Goal: Find specific page/section: Find specific page/section

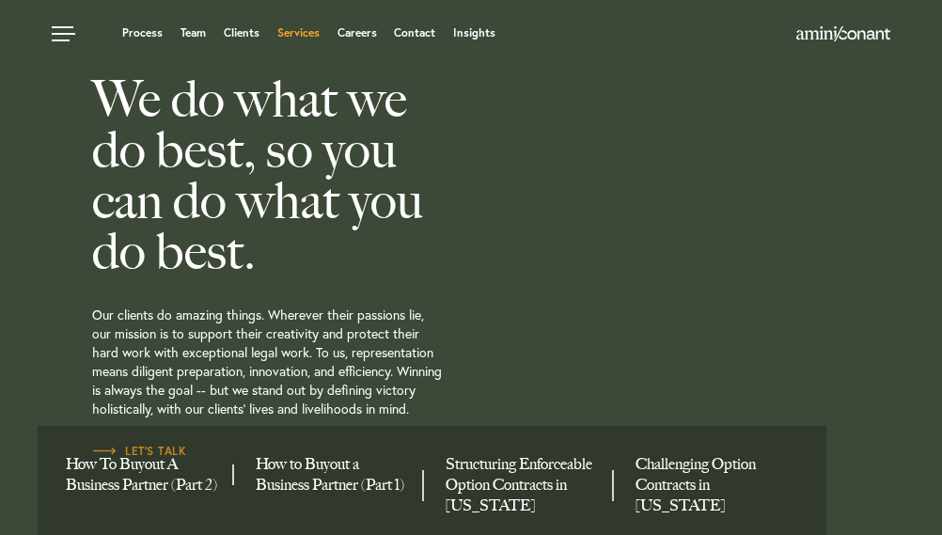
click at [300, 30] on link "Services" at bounding box center [298, 32] width 42 height 11
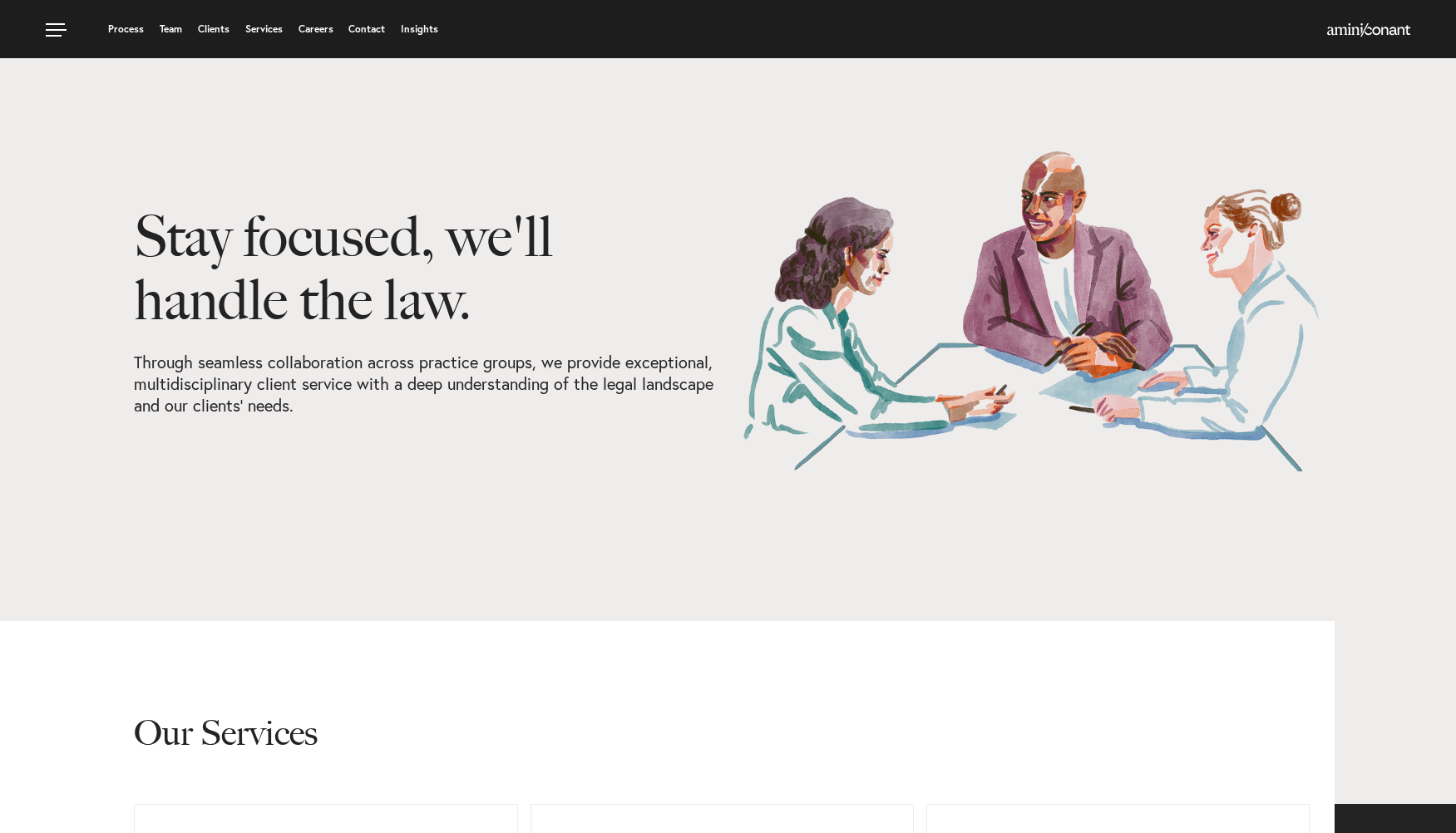
click at [124, 37] on div "Process Team Clients Services Careers Contact Insights" at bounding box center [554, 32] width 1017 height 21
click at [126, 29] on link "Process" at bounding box center [126, 28] width 35 height 10
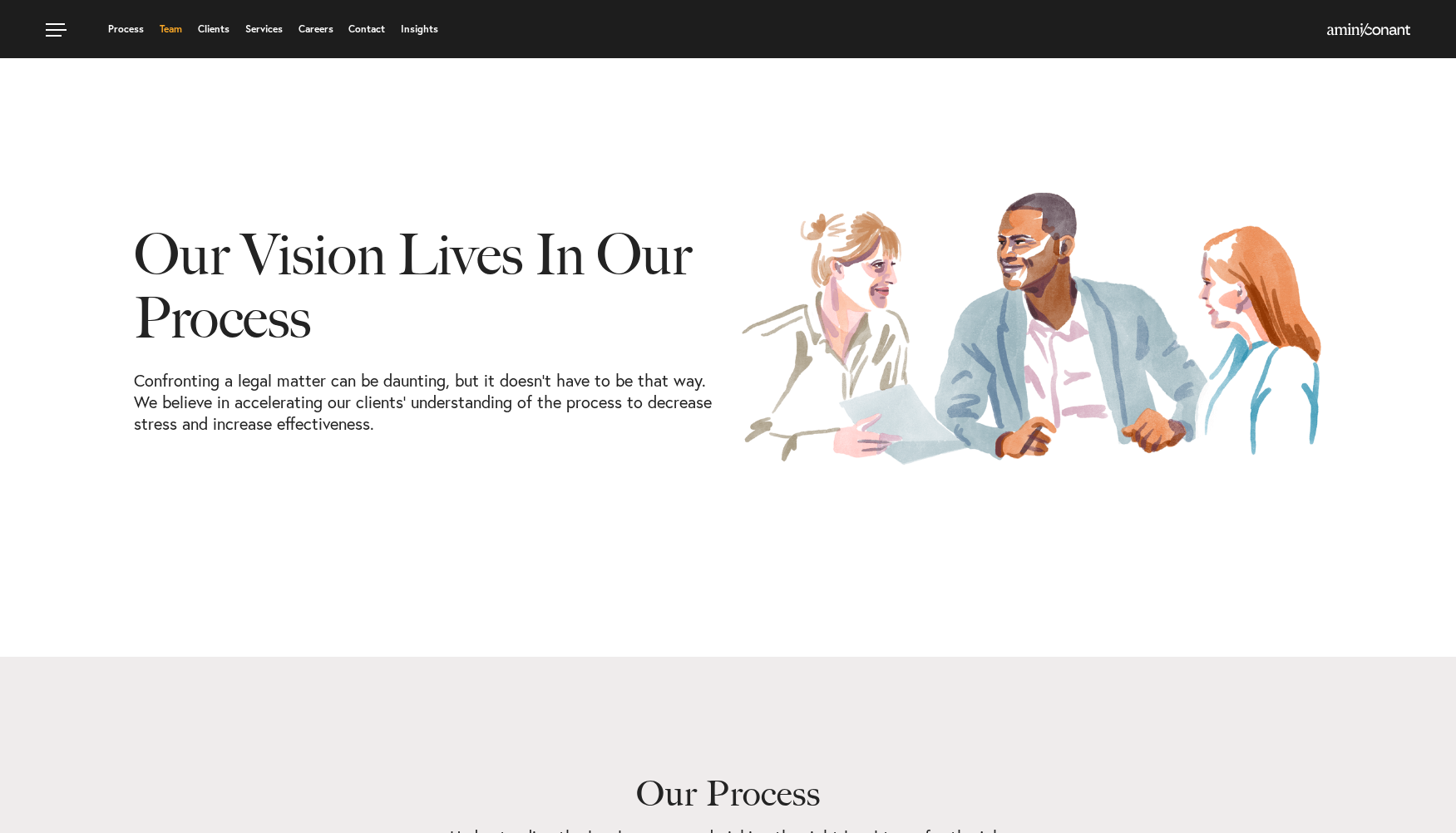
click at [180, 26] on link "Team" at bounding box center [171, 28] width 22 height 10
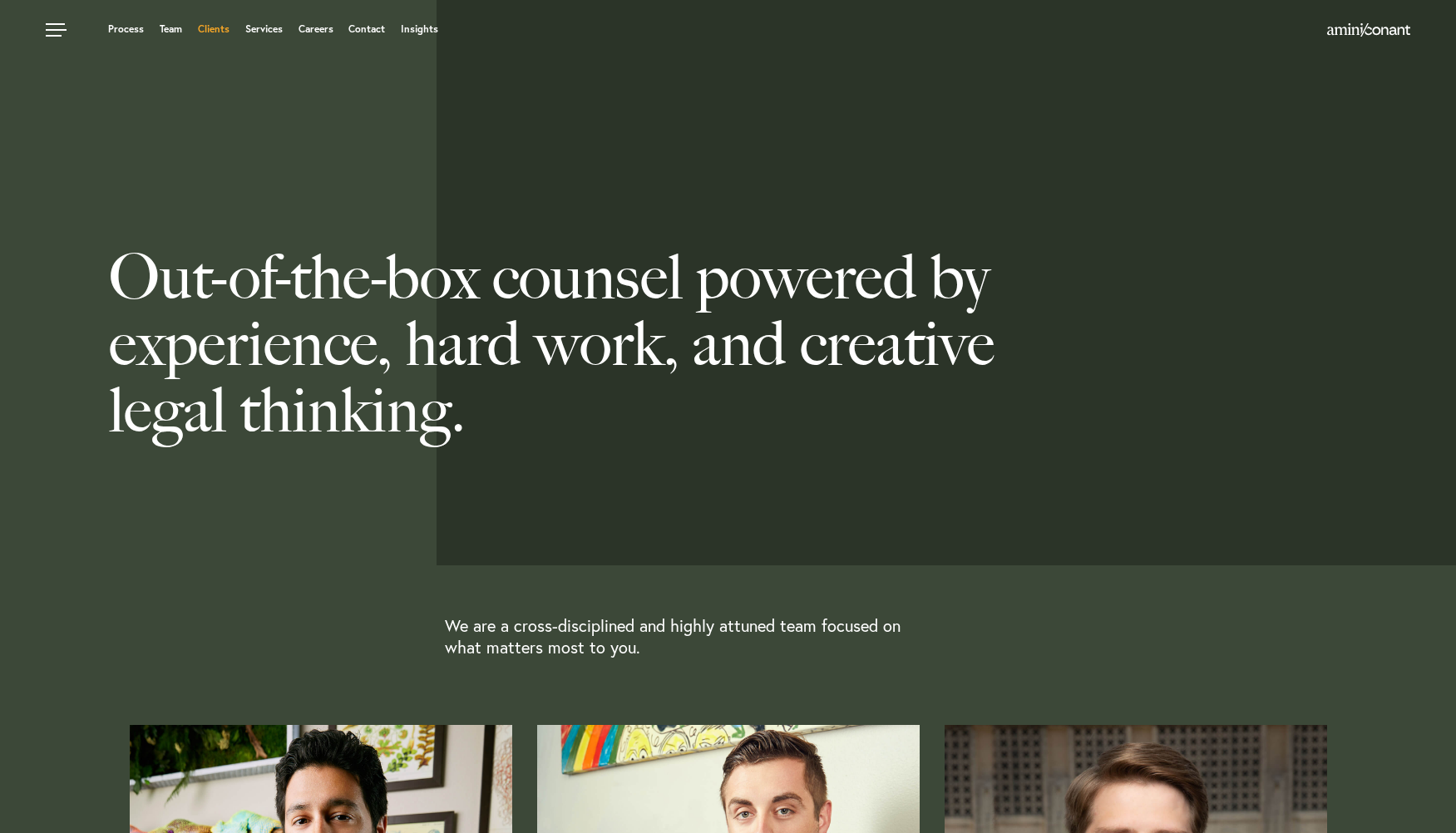
click at [213, 26] on link "Clients" at bounding box center [214, 28] width 32 height 10
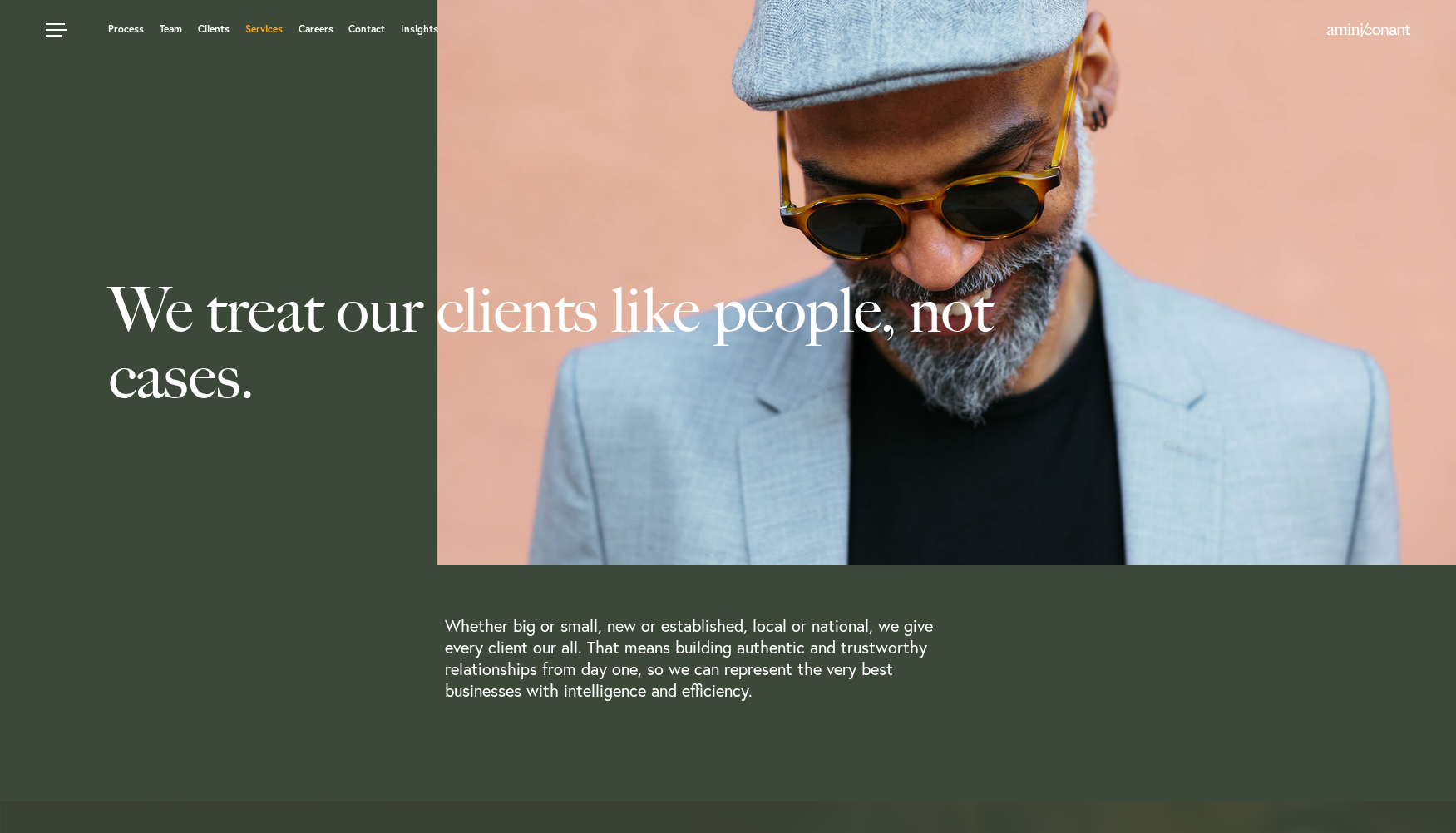
click at [274, 27] on link "Services" at bounding box center [263, 28] width 37 height 10
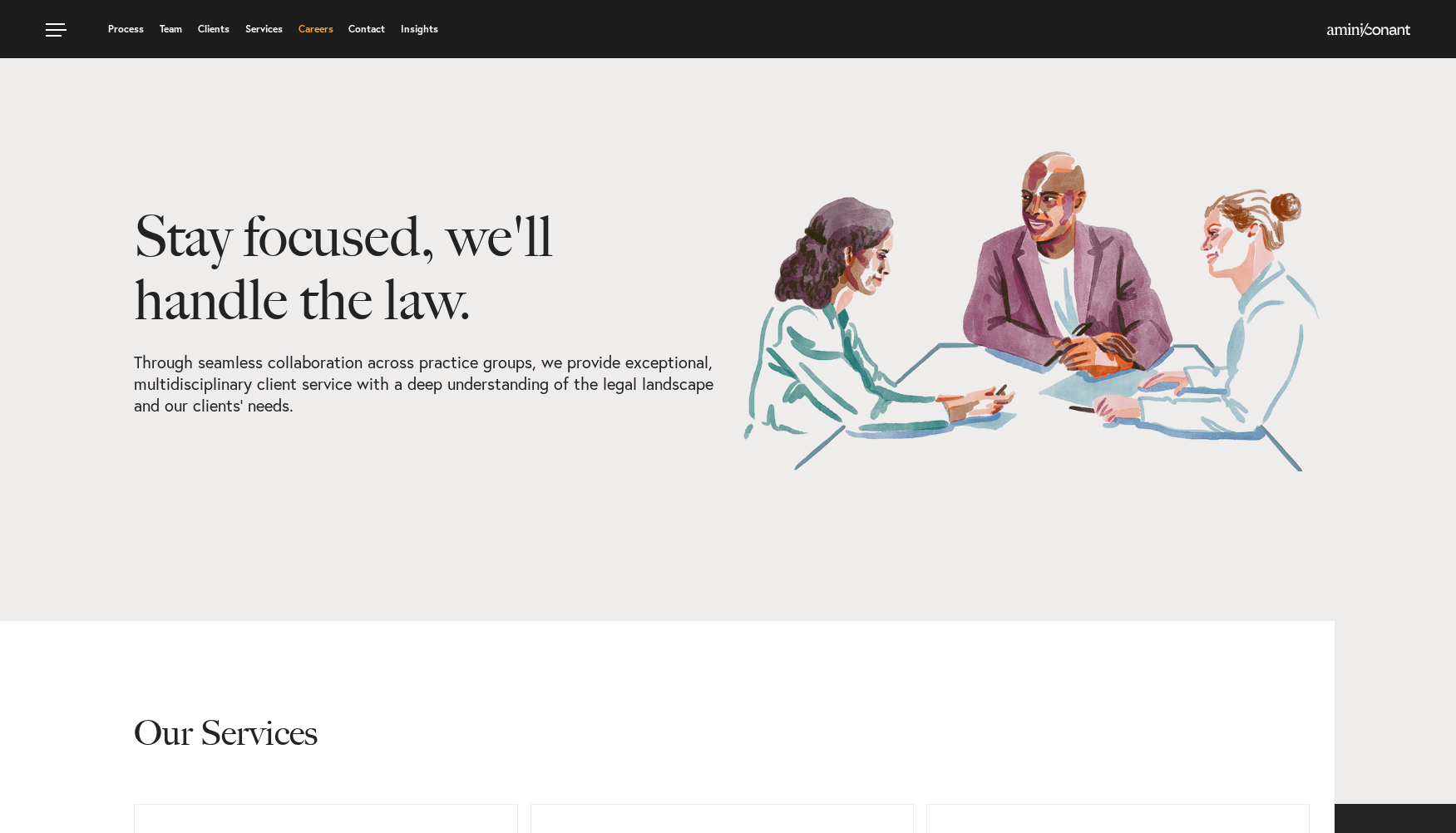
click at [329, 24] on link "Careers" at bounding box center [316, 28] width 35 height 10
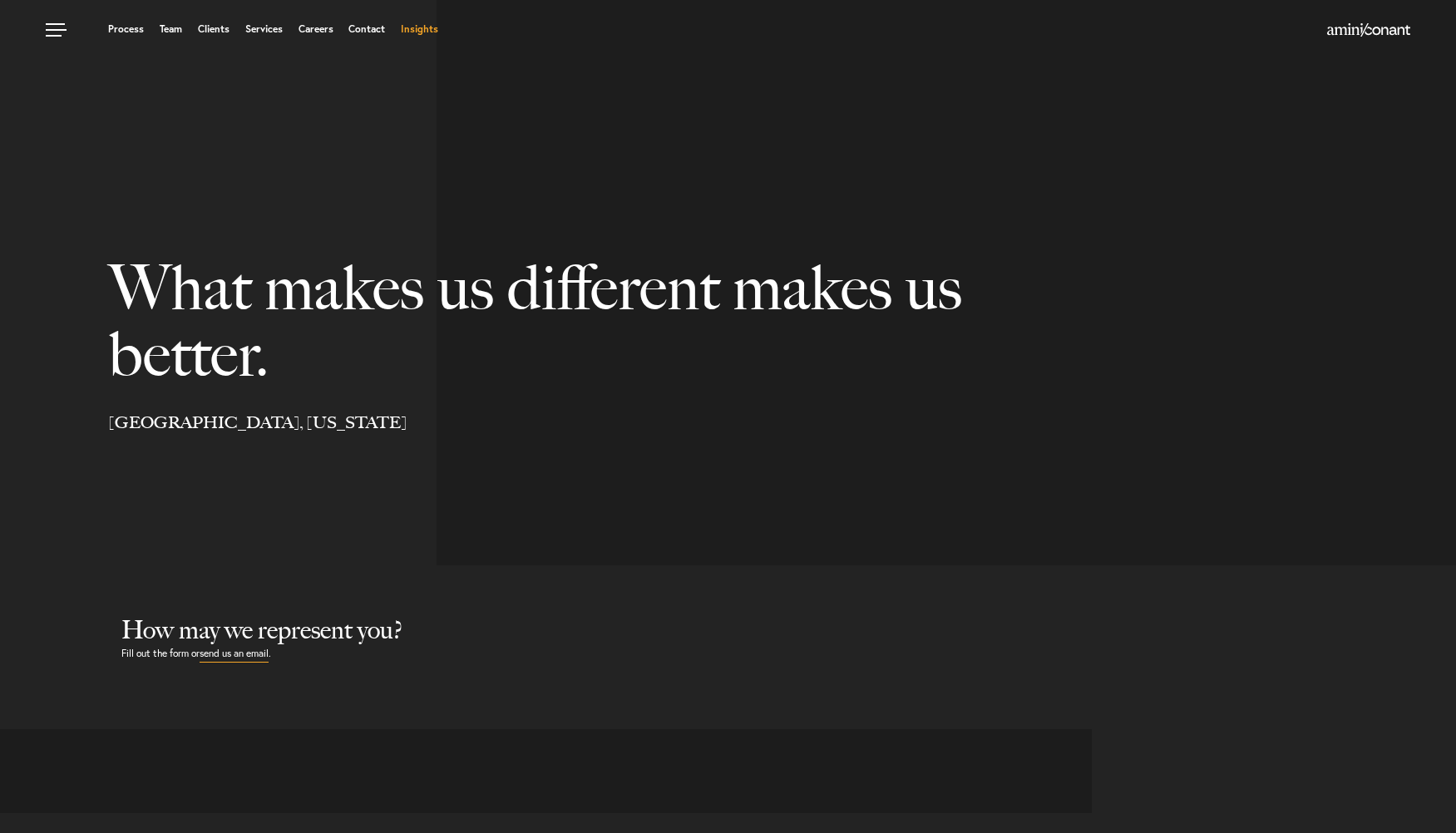
select select "Austin"
select select "Business and Civil Litigation"
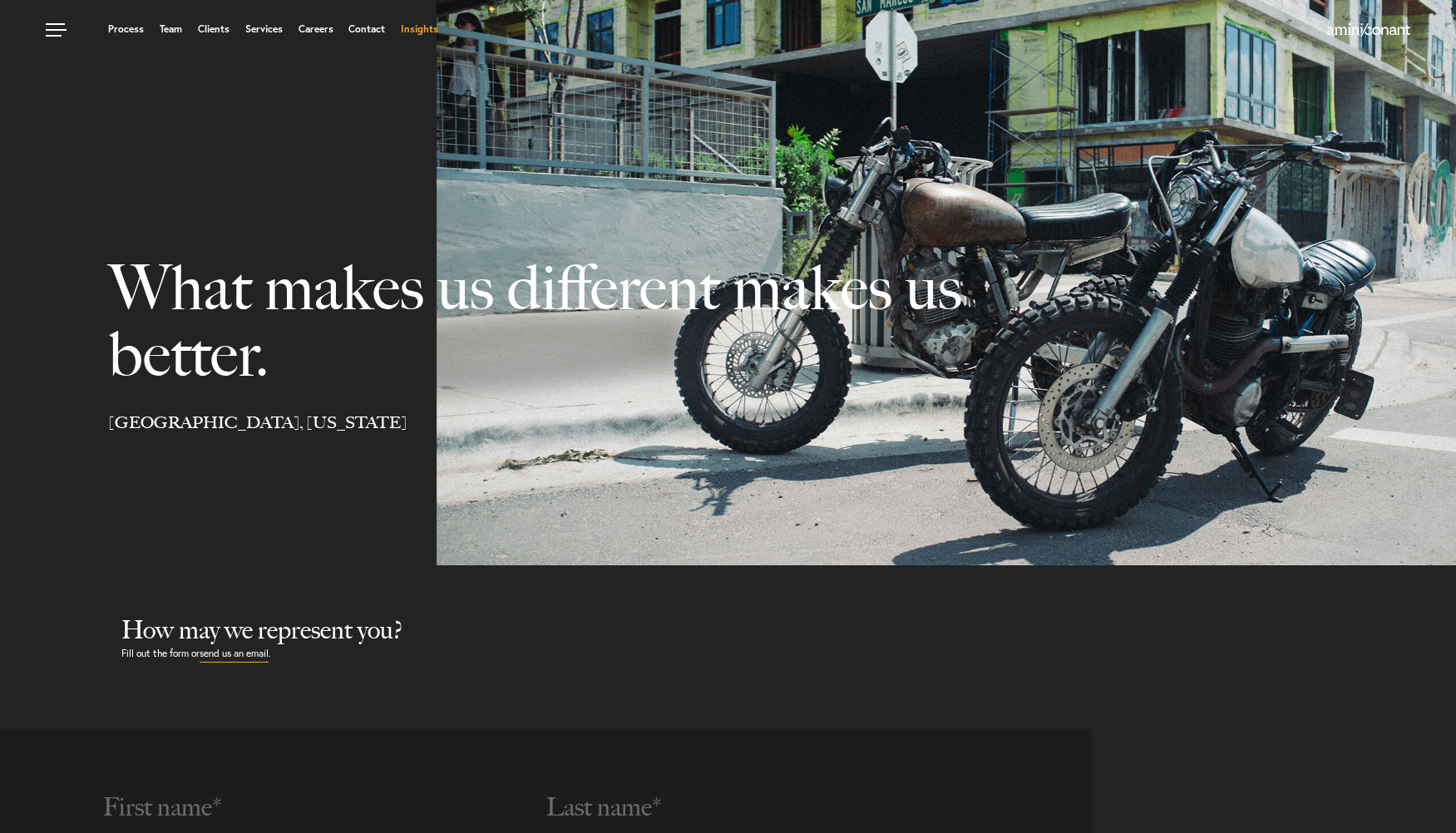
click at [423, 28] on link "Insights" at bounding box center [419, 28] width 37 height 10
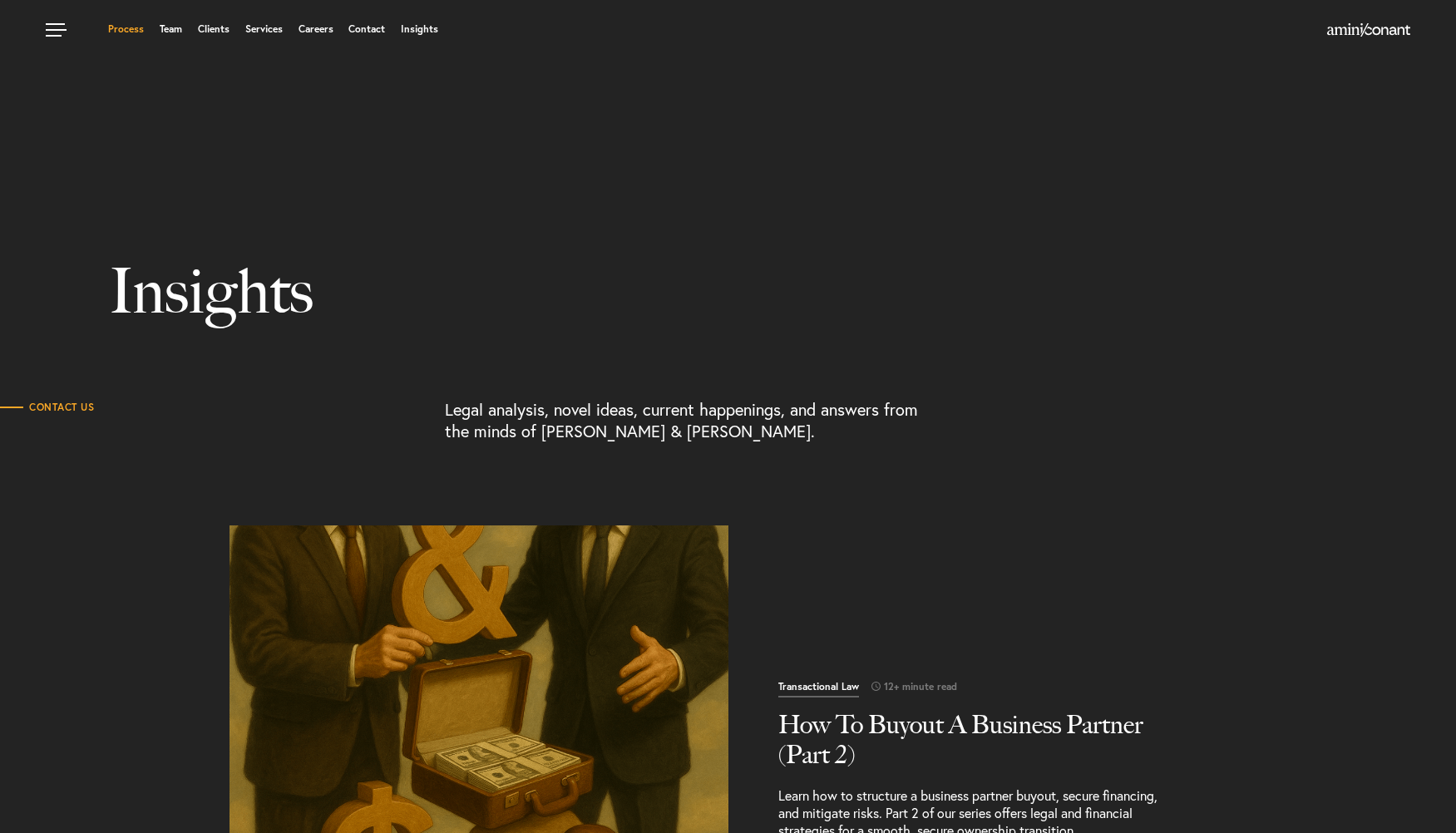
click at [133, 27] on link "Process" at bounding box center [126, 28] width 35 height 10
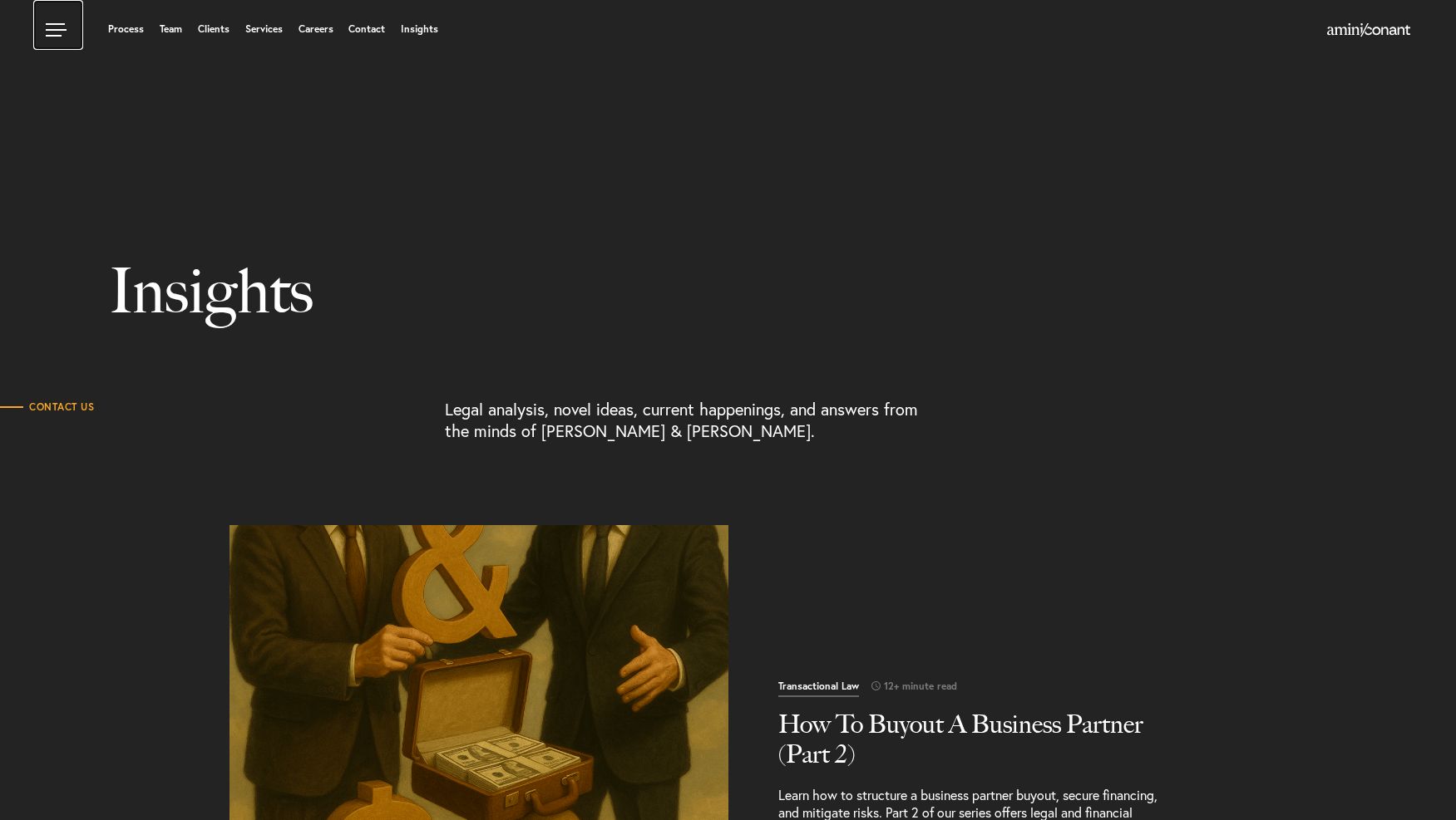
click at [45, 35] on link at bounding box center [58, 25] width 50 height 49
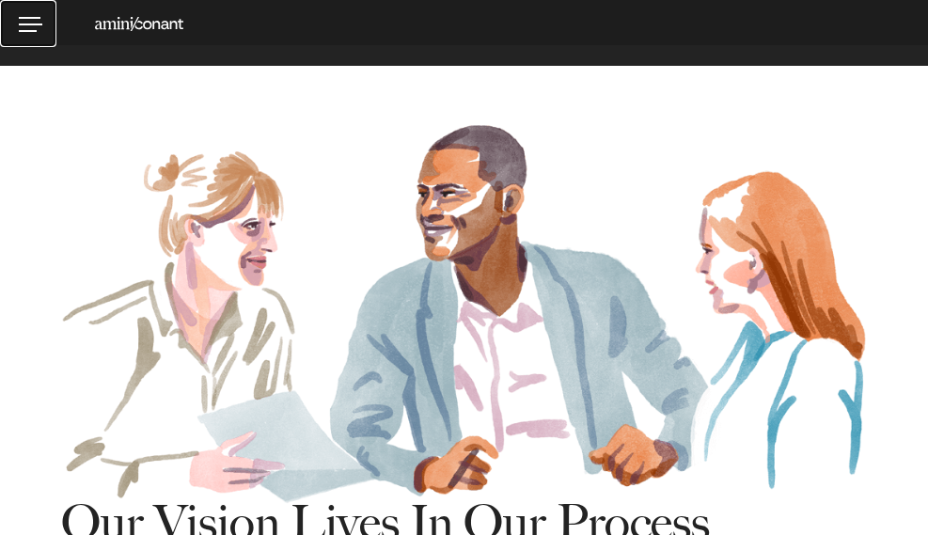
click at [55, 33] on link at bounding box center [28, 23] width 56 height 47
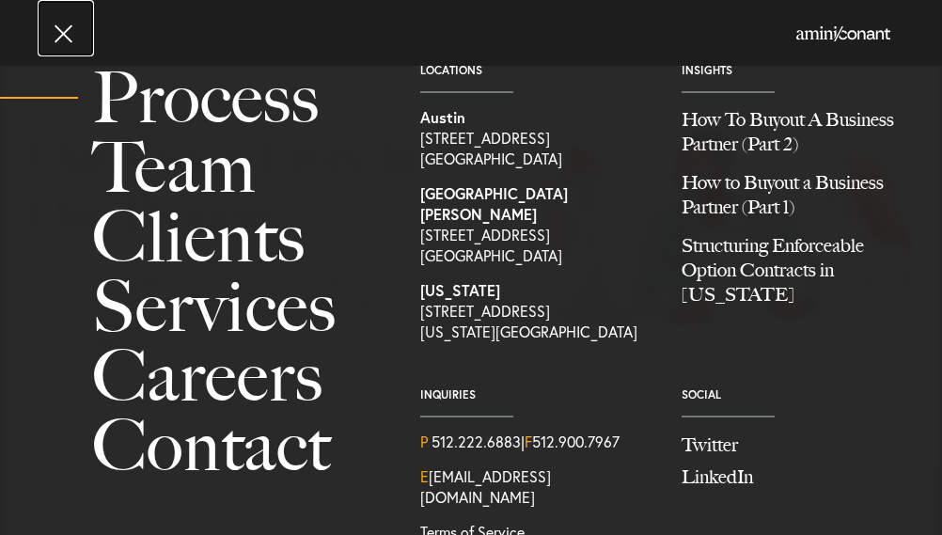
click at [53, 33] on link at bounding box center [66, 28] width 56 height 56
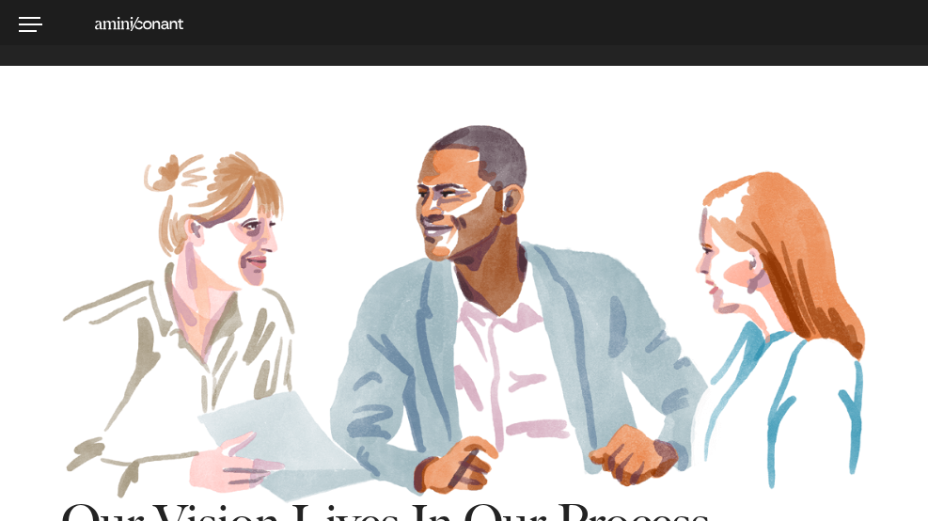
click at [0, 0] on link "Process" at bounding box center [0, 0] width 0 height 0
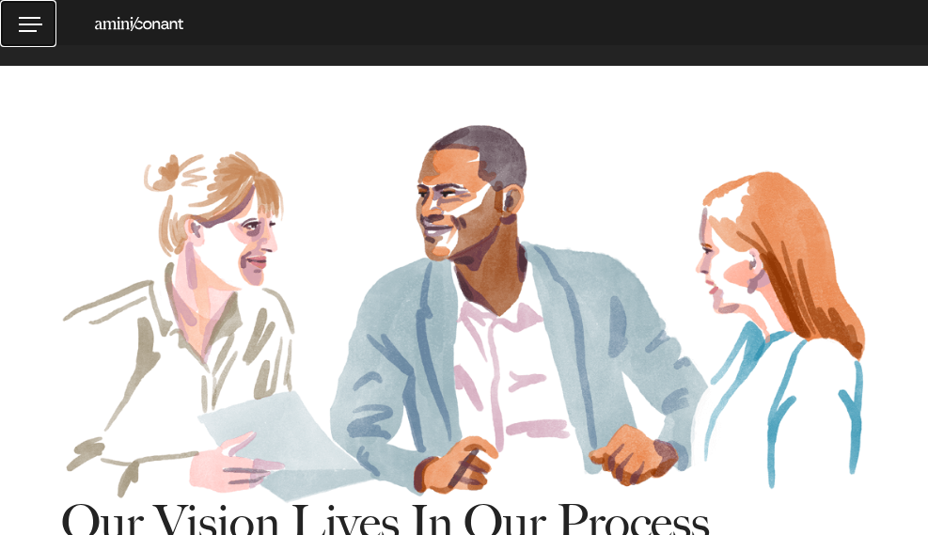
click at [55, 34] on link at bounding box center [28, 23] width 56 height 47
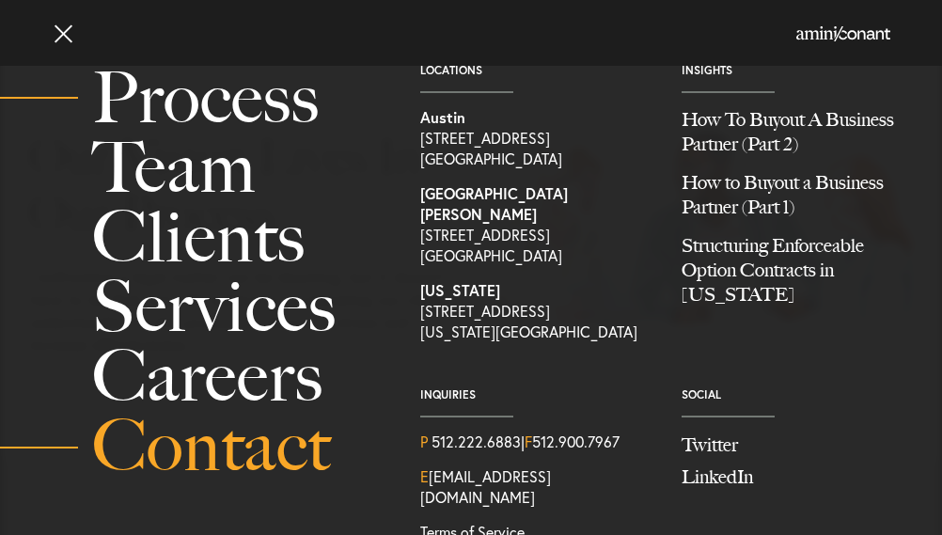
click at [193, 441] on link "Contact" at bounding box center [235, 447] width 286 height 70
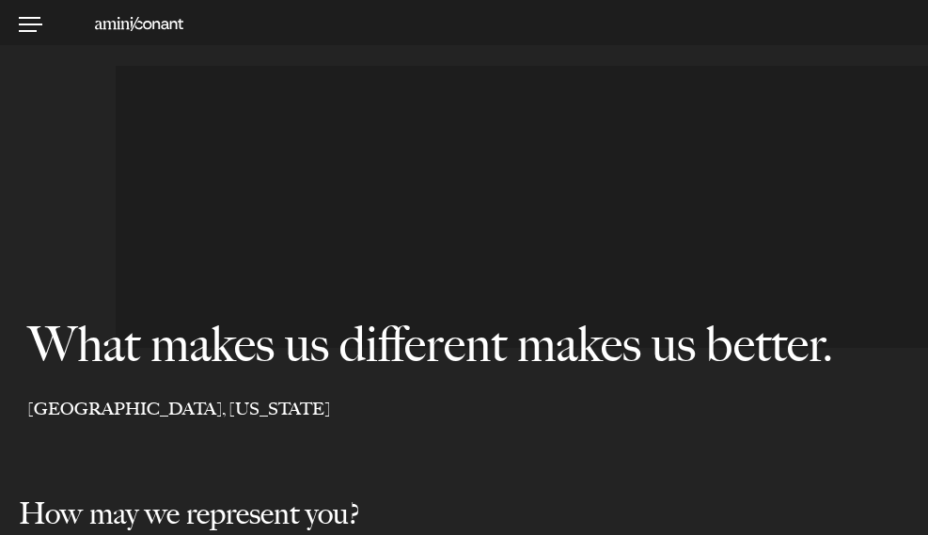
select select "Austin"
select select "Business and Civil Litigation"
